Goal: Information Seeking & Learning: Learn about a topic

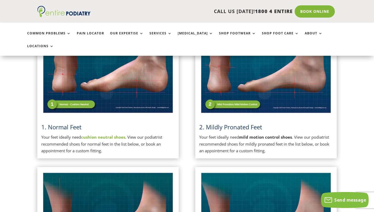
scroll to position [163, 0]
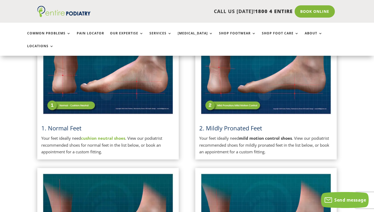
click at [72, 135] on p "Your feet ideally need cushion neutral shoes . View our podiatrist recommended …" at bounding box center [107, 145] width 133 height 20
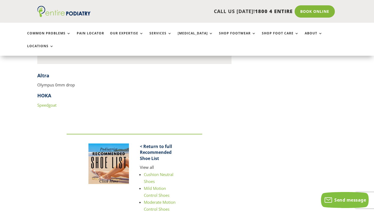
scroll to position [681, 0]
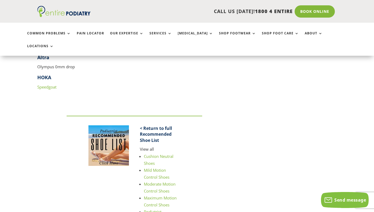
click at [48, 84] on link "Speedgoat" at bounding box center [46, 86] width 19 height 5
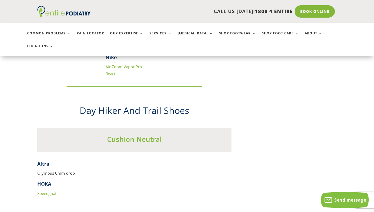
scroll to position [690, 0]
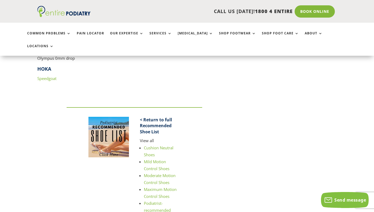
click at [157, 145] on link "Cushion Neutral Shoes" at bounding box center [159, 151] width 30 height 12
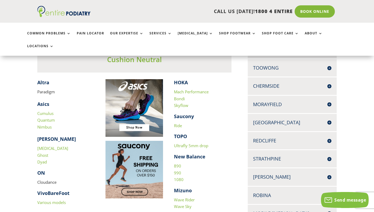
scroll to position [148, 0]
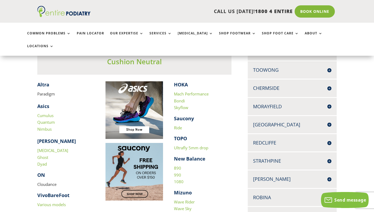
click at [177, 165] on link "890" at bounding box center [177, 167] width 7 height 5
click at [178, 172] on link "990" at bounding box center [177, 174] width 7 height 5
click at [180, 179] on link "1080" at bounding box center [179, 181] width 10 height 5
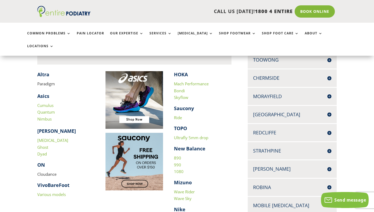
scroll to position [157, 0]
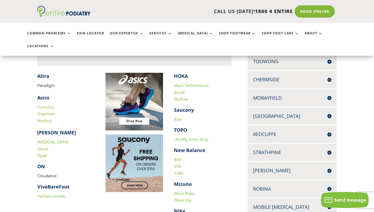
click at [49, 172] on p "Cloudance" at bounding box center [65, 177] width 57 height 11
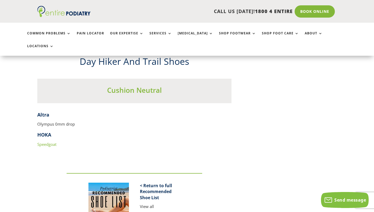
scroll to position [625, 0]
